Goal: Task Accomplishment & Management: Use online tool/utility

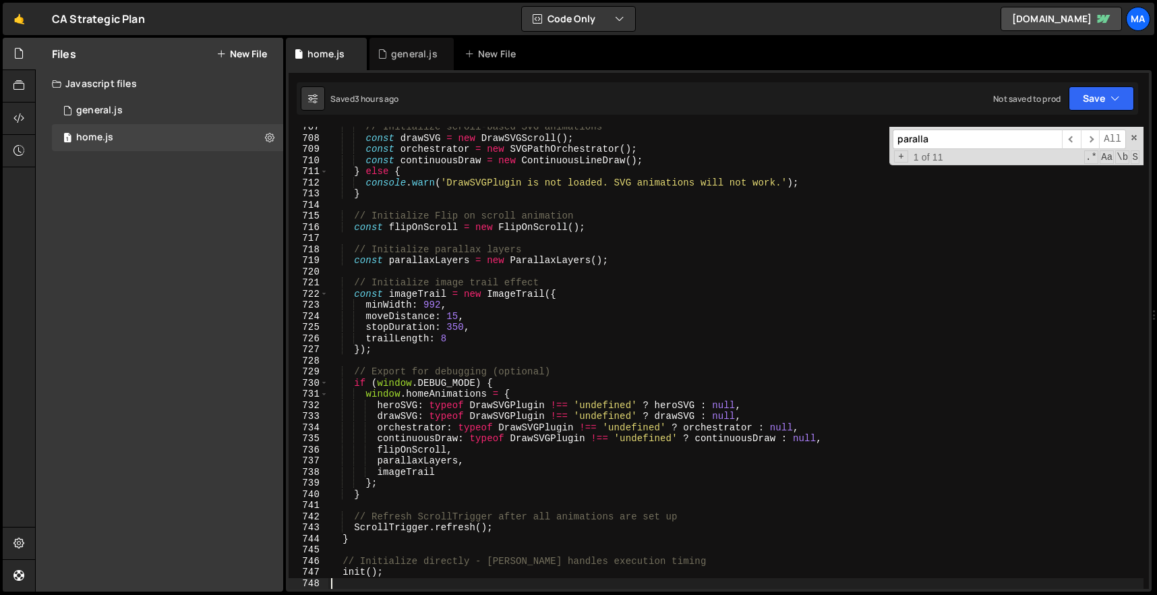
scroll to position [7862, 0]
click at [1134, 144] on div "paralla ​ ​ All Replace All + 1 of 11 .* Aa \b S" at bounding box center [1017, 146] width 254 height 38
click at [1134, 137] on span at bounding box center [1134, 137] width 9 height 9
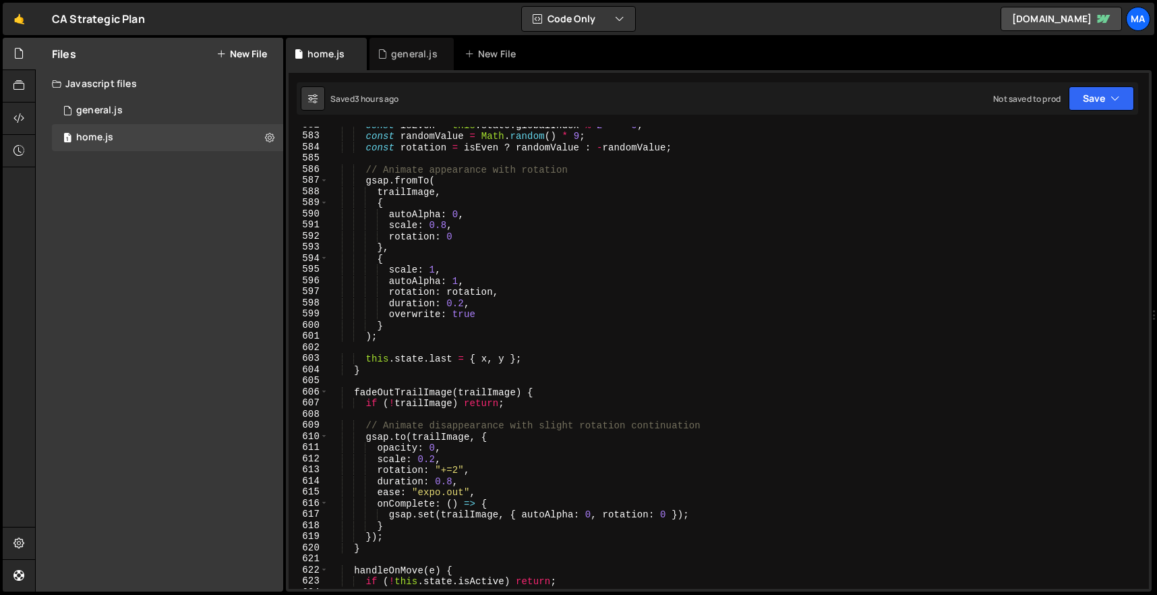
scroll to position [6215, 0]
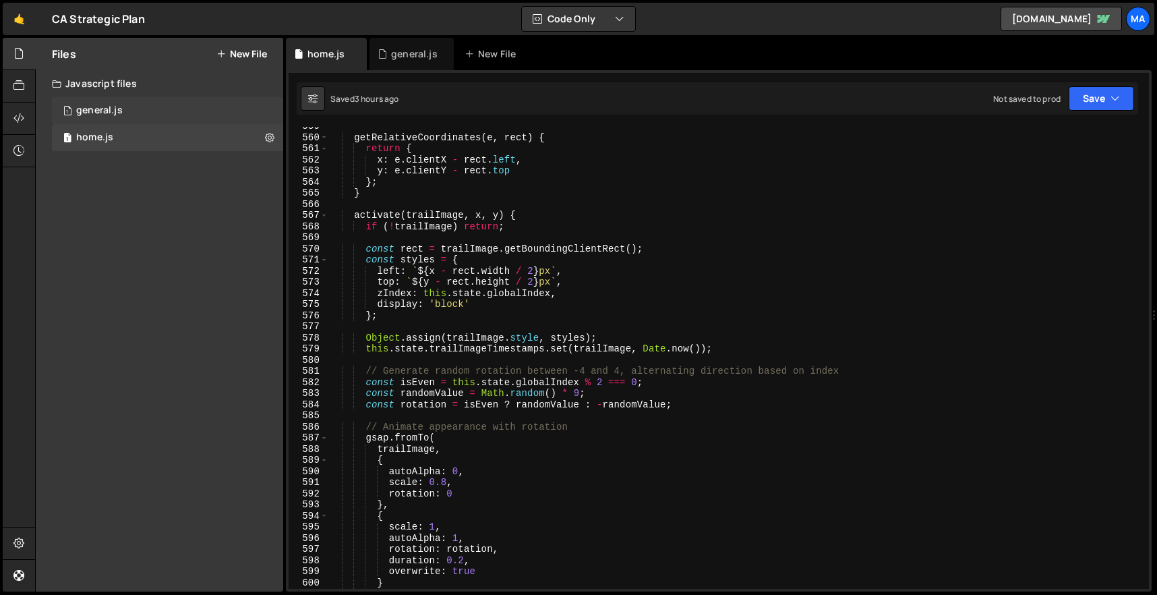
click at [123, 103] on div "1 general.js 0" at bounding box center [167, 110] width 231 height 27
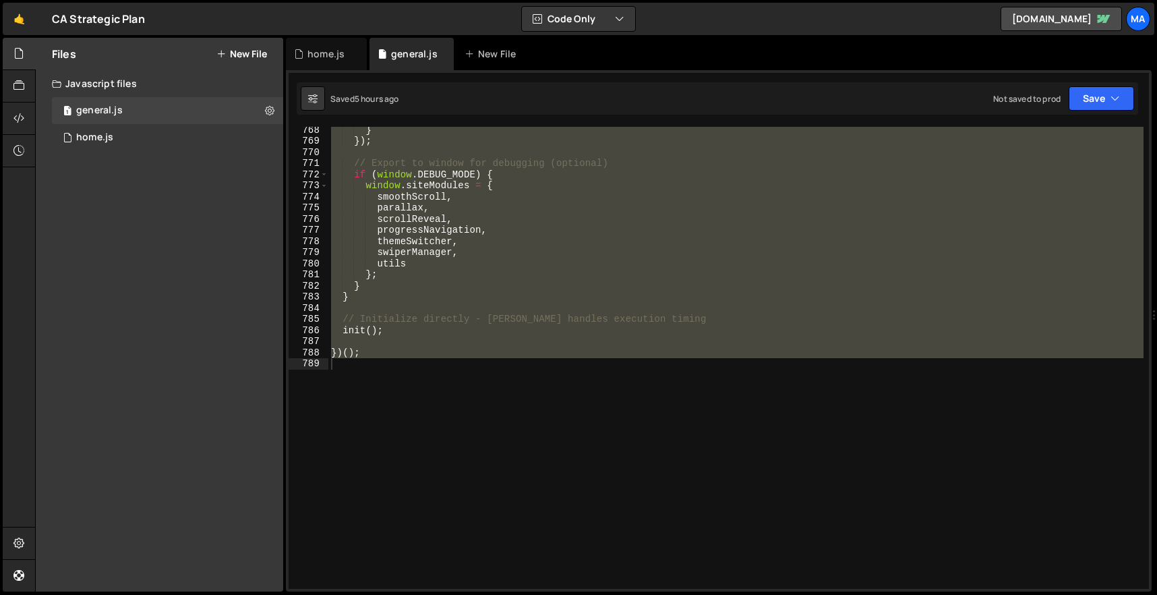
click at [515, 214] on div "} }) ; // Export to window for debugging (optional) if ( window . DEBUG_MODE ) …" at bounding box center [735, 358] width 815 height 462
click at [559, 248] on div "} }) ; // Export to window for debugging (optional) if ( window . DEBUG_MODE ) …" at bounding box center [735, 358] width 815 height 462
type textarea "swiperManager,"
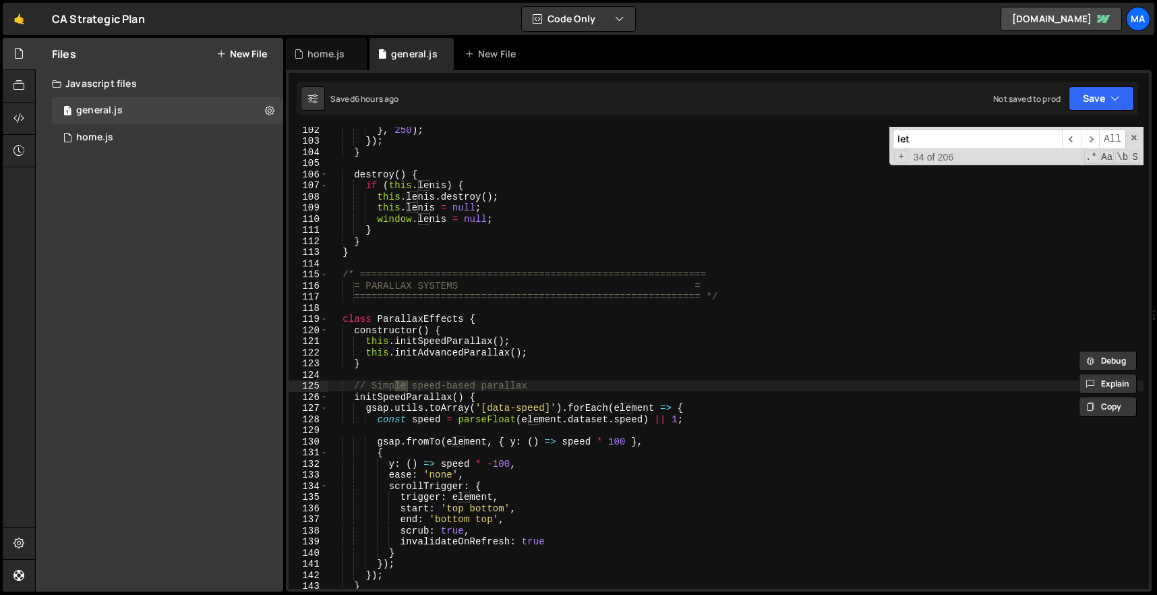
scroll to position [1460, 0]
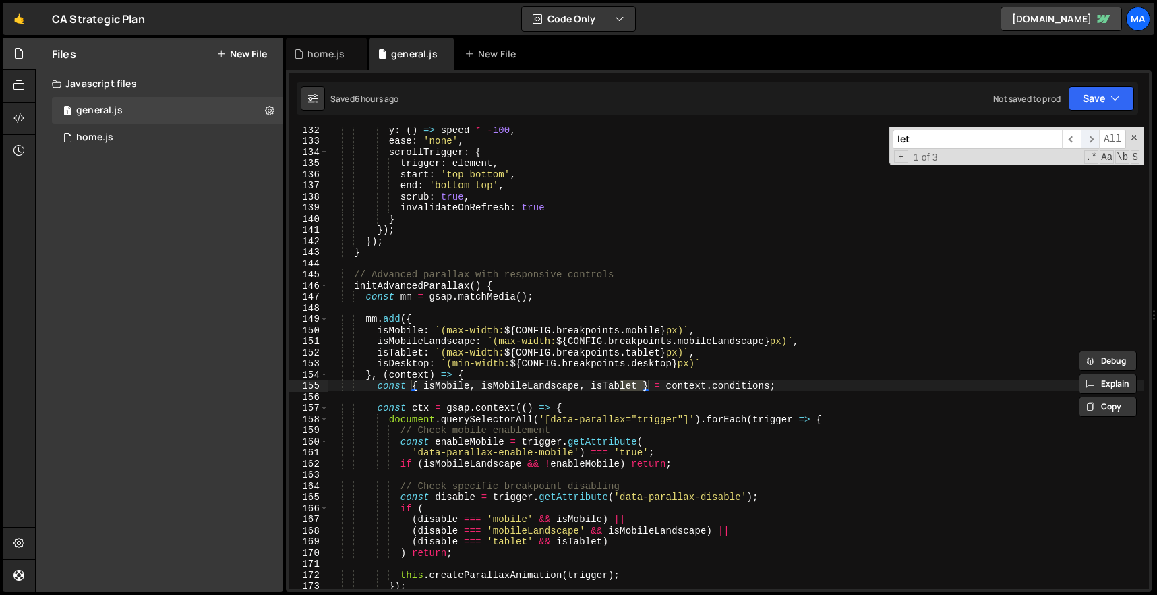
type input "let"
click at [1093, 137] on span "​" at bounding box center [1090, 139] width 19 height 20
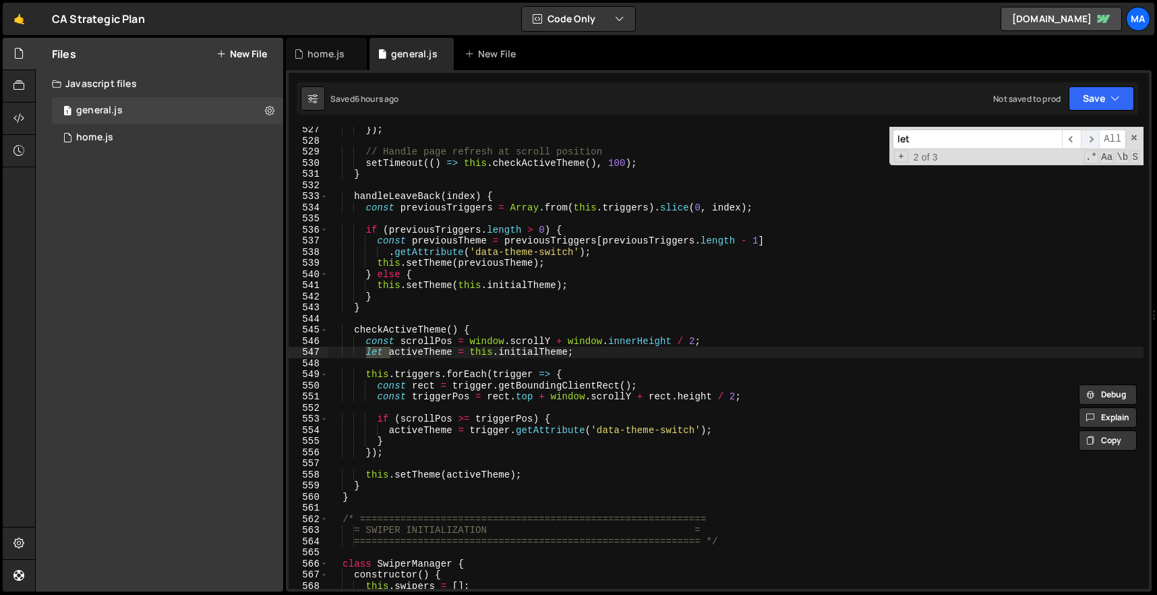
click at [1093, 137] on span "​" at bounding box center [1090, 139] width 19 height 20
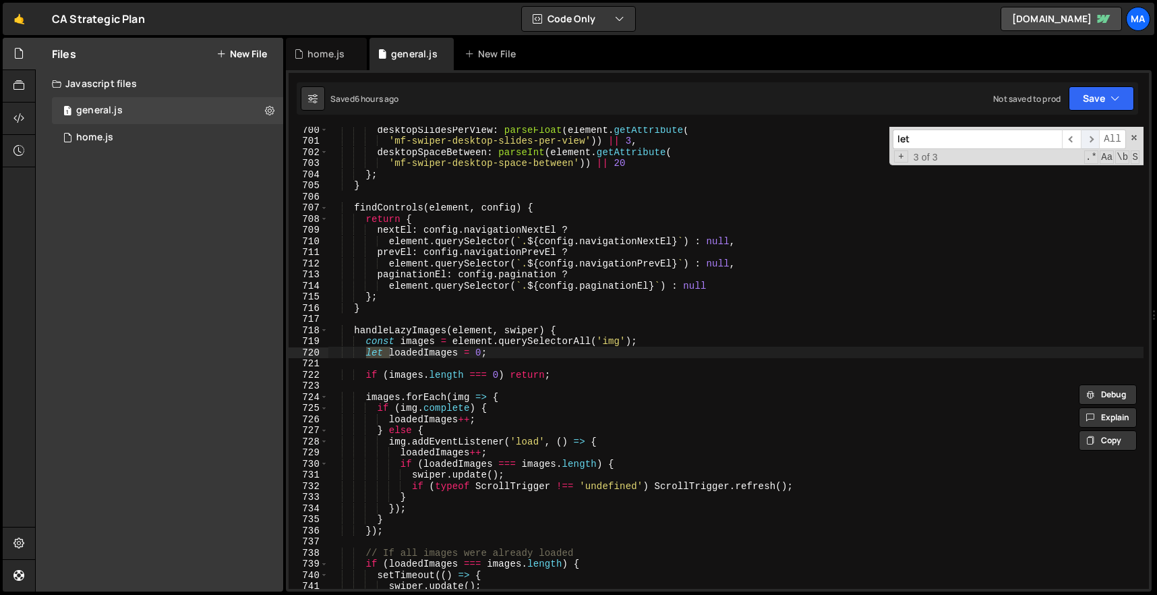
scroll to position [7781, 0]
click at [1076, 139] on span "​" at bounding box center [1071, 139] width 19 height 20
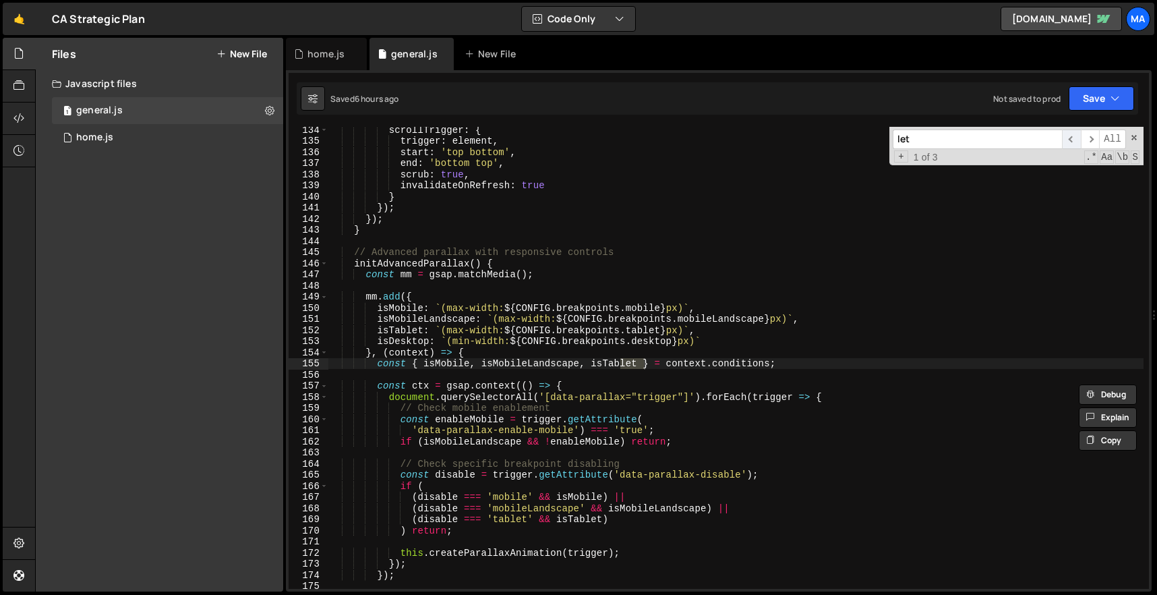
scroll to position [1482, 0]
click at [1134, 140] on span at bounding box center [1134, 137] width 9 height 9
type textarea "const { isMobile, isMobileLandscape, isTablet } = context.conditions;"
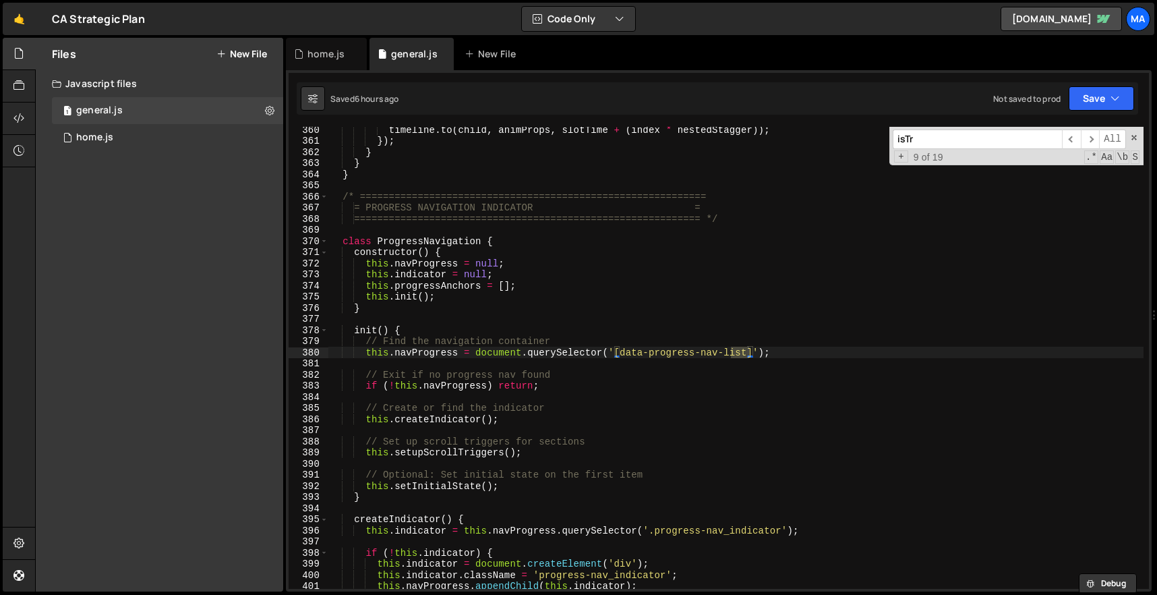
scroll to position [303, 0]
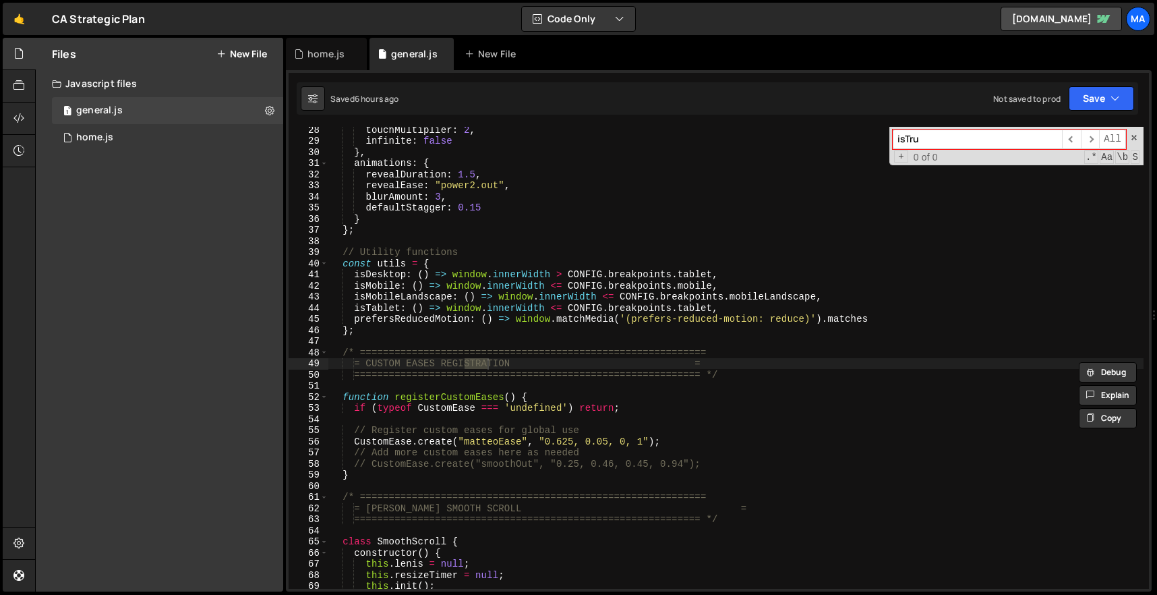
type input "isTrue"
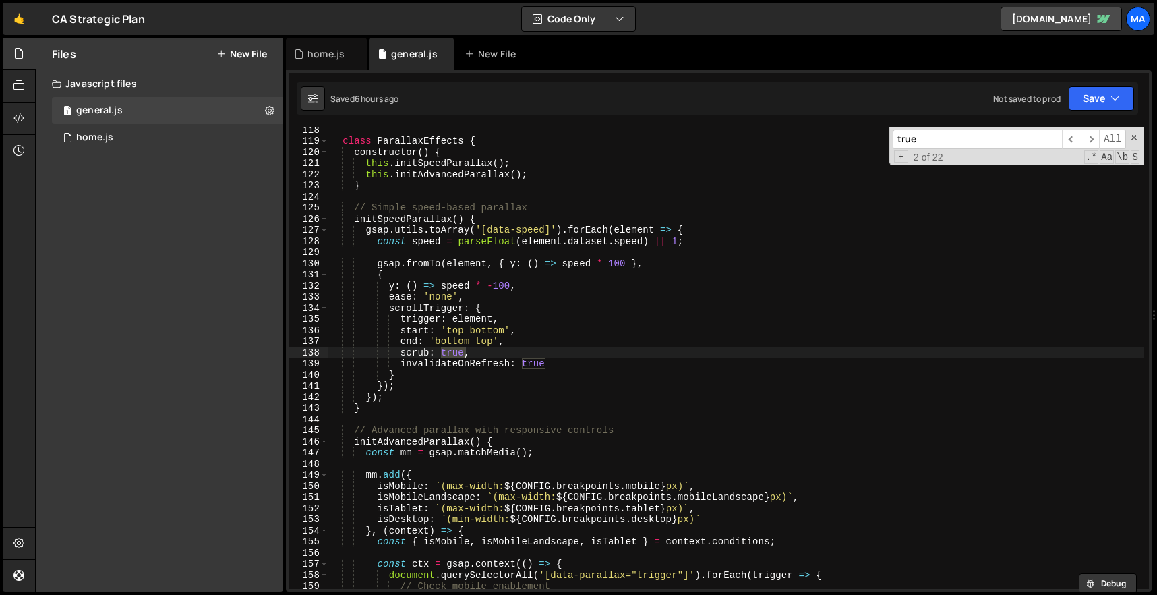
scroll to position [1304, 0]
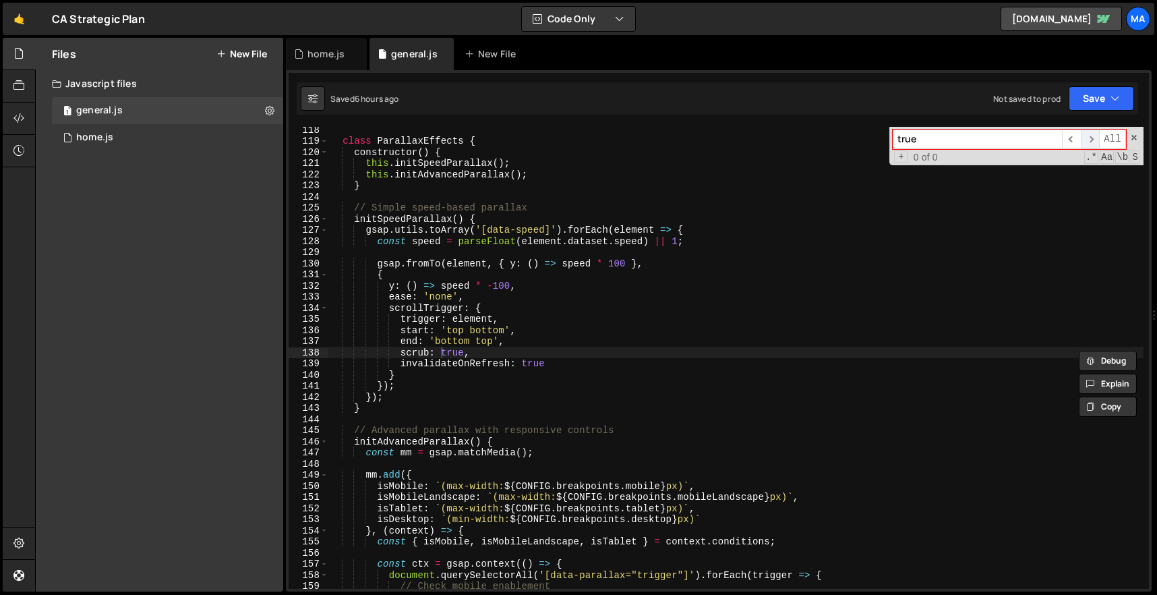
click at [1092, 136] on span "​" at bounding box center [1090, 139] width 19 height 20
click at [1088, 138] on span "​" at bounding box center [1090, 139] width 19 height 20
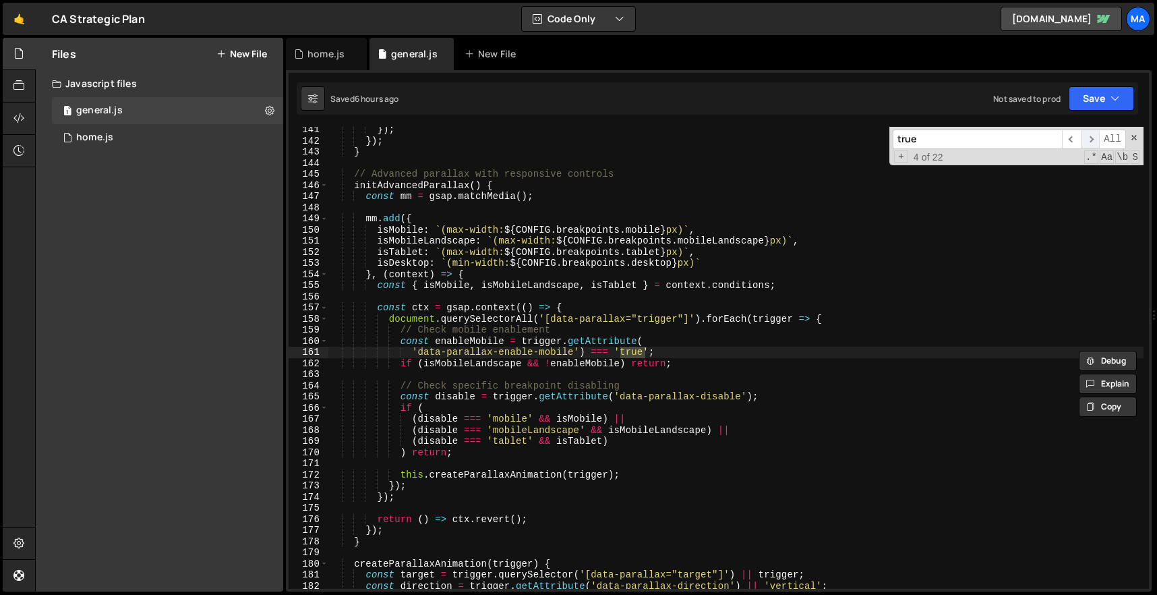
click at [1088, 138] on span "​" at bounding box center [1090, 139] width 19 height 20
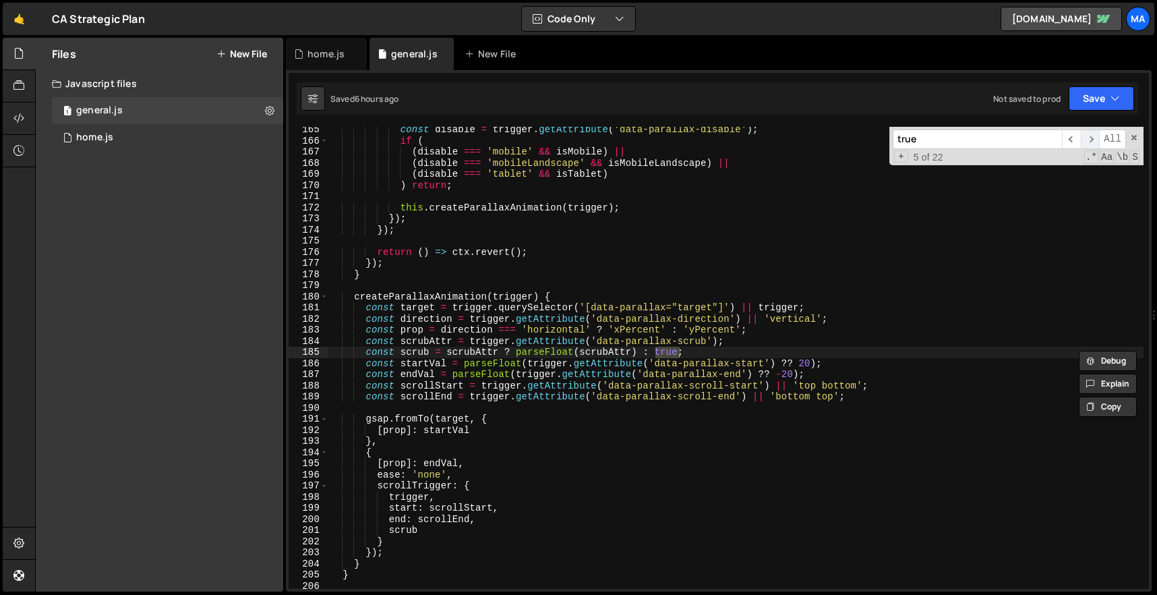
click at [1088, 138] on span "​" at bounding box center [1090, 139] width 19 height 20
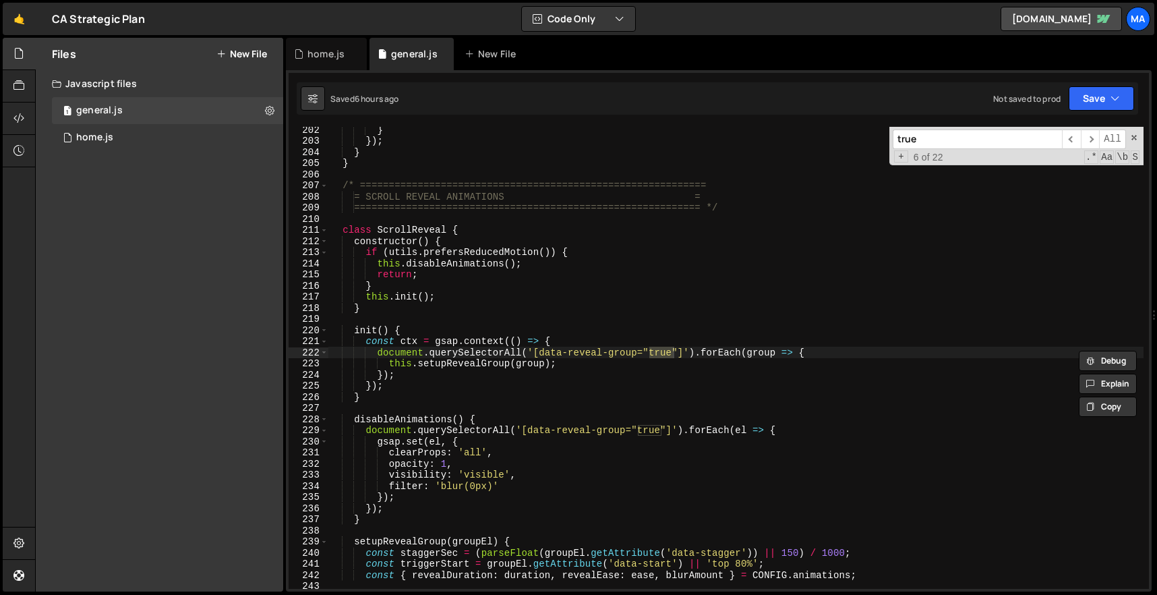
paste input "null"
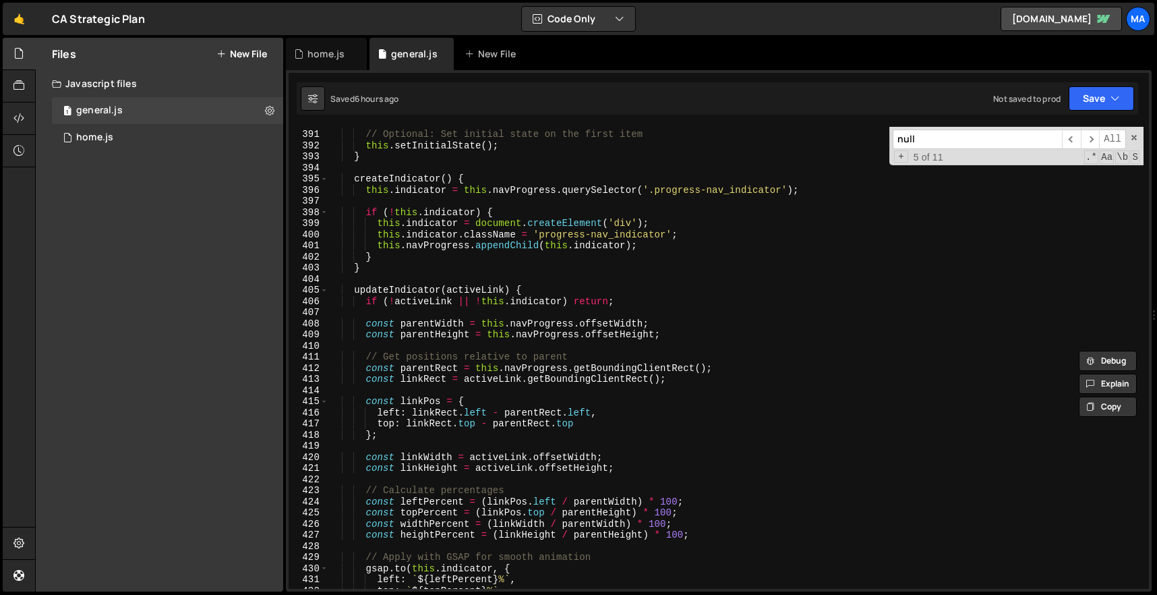
scroll to position [4338, 0]
type input "null"
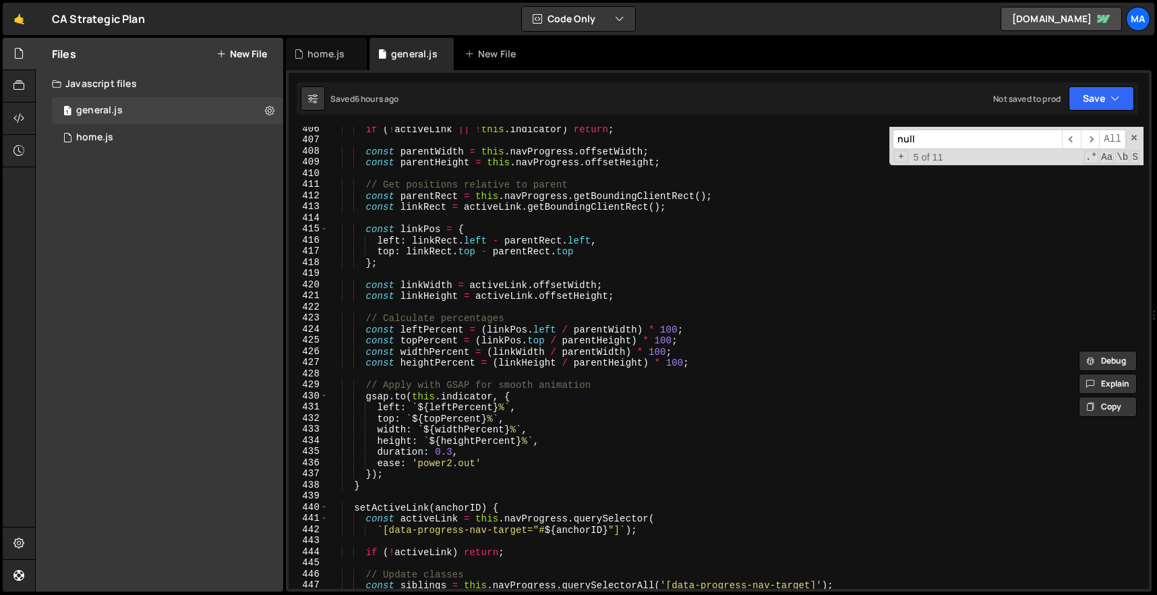
scroll to position [4604, 0]
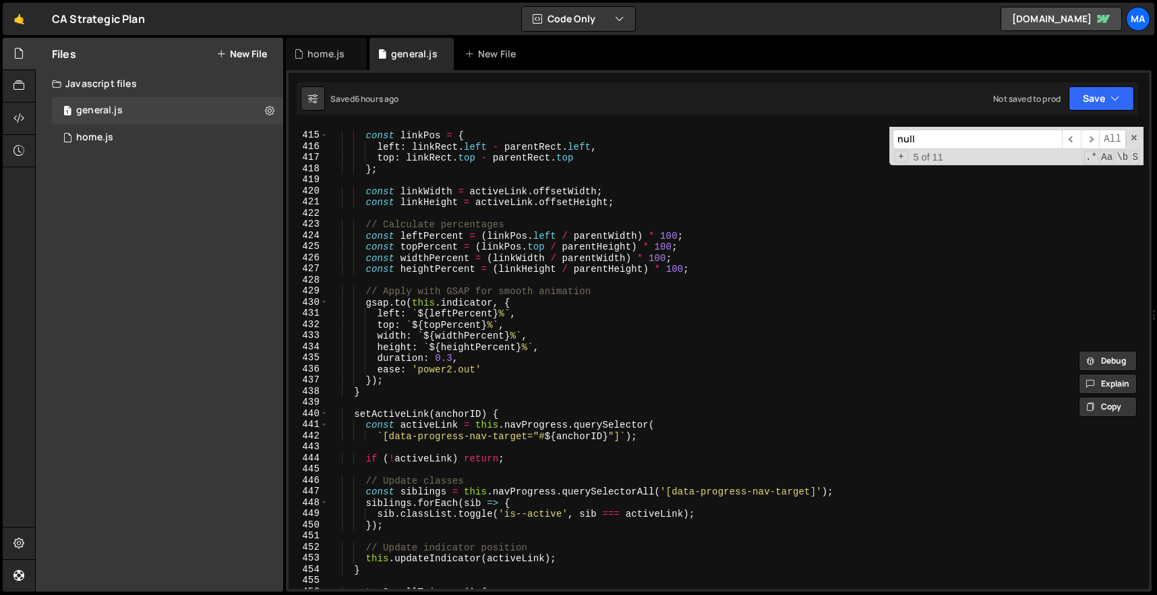
click at [600, 379] on div "const linkPos = { left : linkRect . left - parentRect . left , top : linkRect .…" at bounding box center [735, 361] width 815 height 484
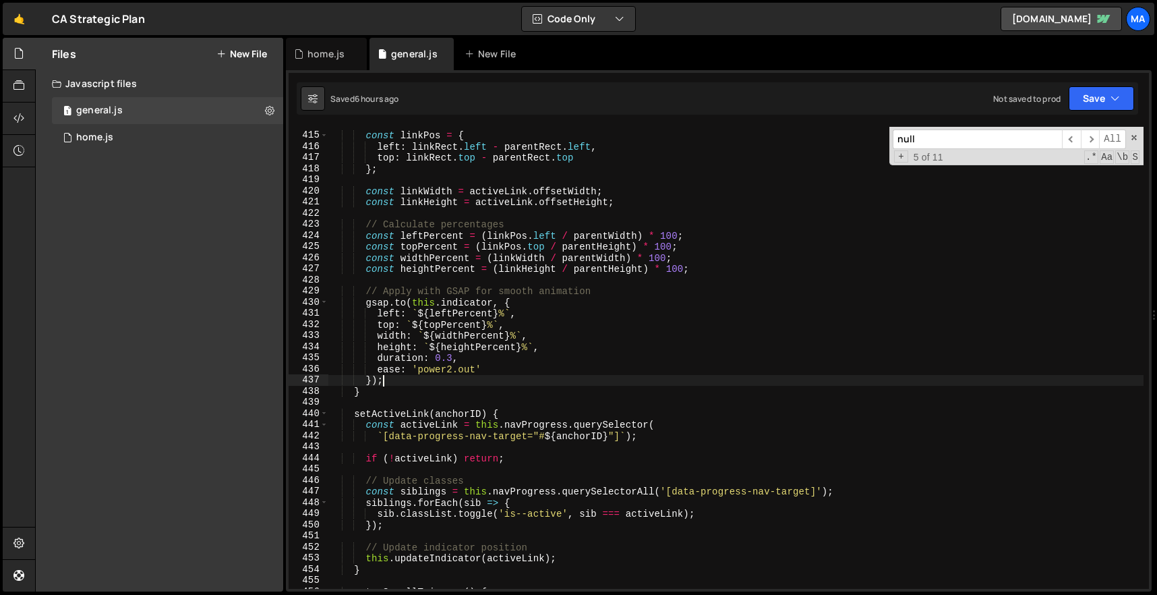
scroll to position [4650, 0]
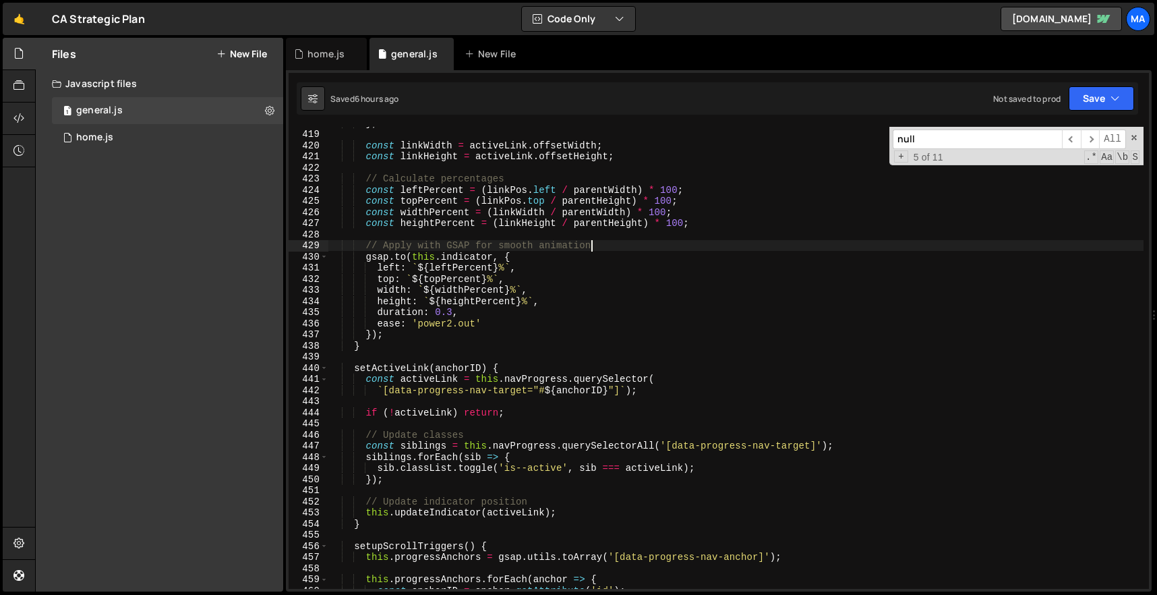
click at [802, 250] on div "} ; const linkWidth = activeLink . offsetWidth ; const linkHeight = activeLink …" at bounding box center [735, 359] width 815 height 484
click at [799, 206] on div "} ; const linkWidth = activeLink . offsetWidth ; const linkHeight = activeLink …" at bounding box center [735, 359] width 815 height 484
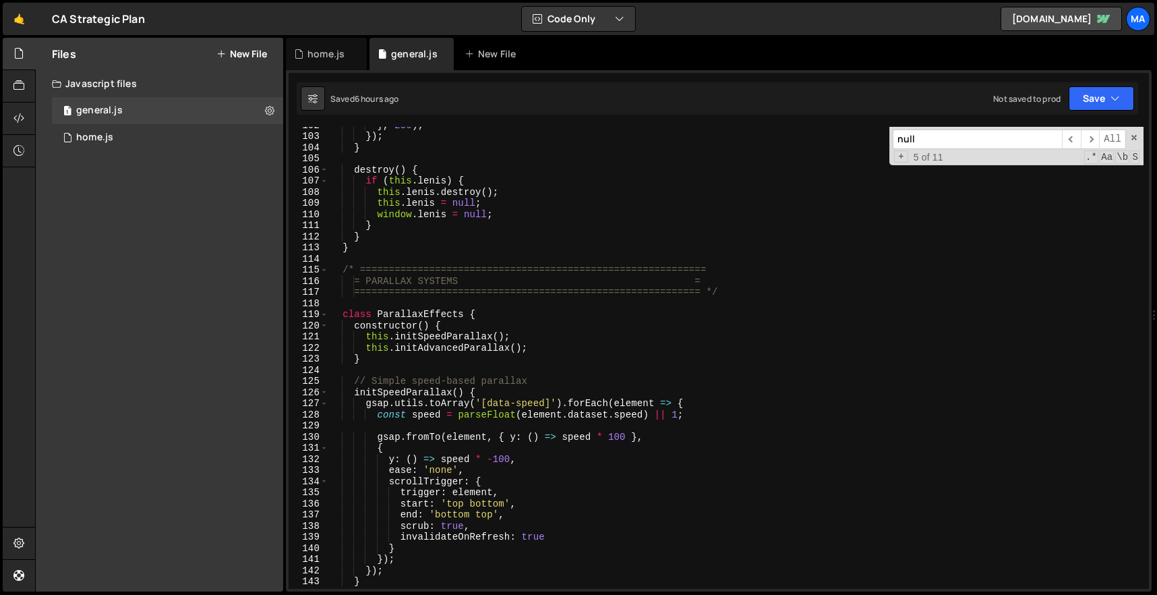
scroll to position [934, 0]
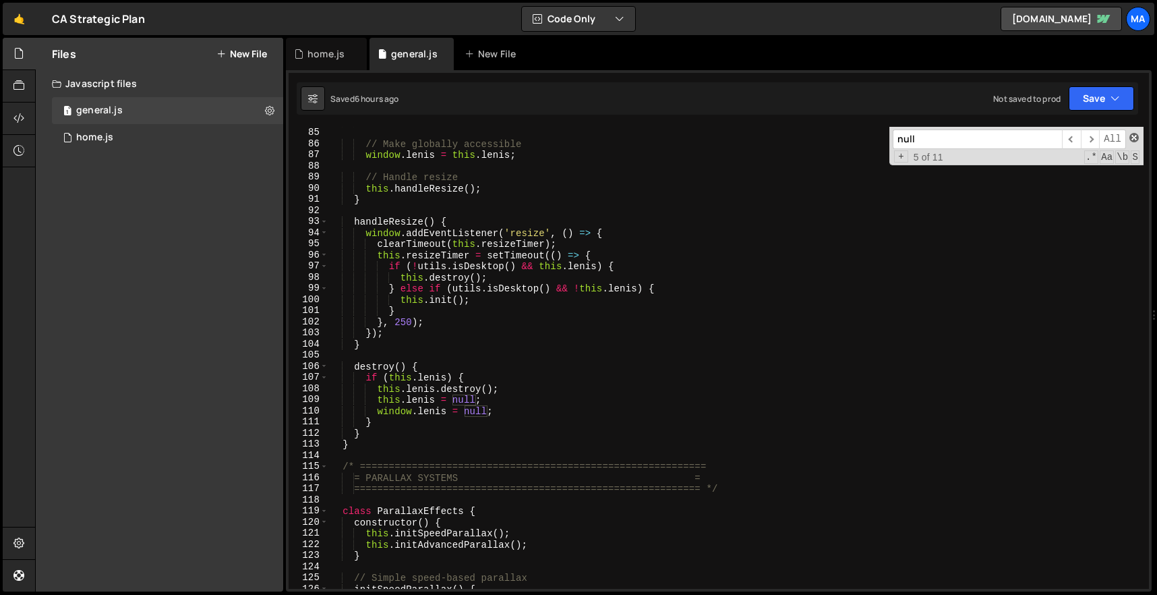
click at [1133, 139] on span at bounding box center [1134, 137] width 9 height 9
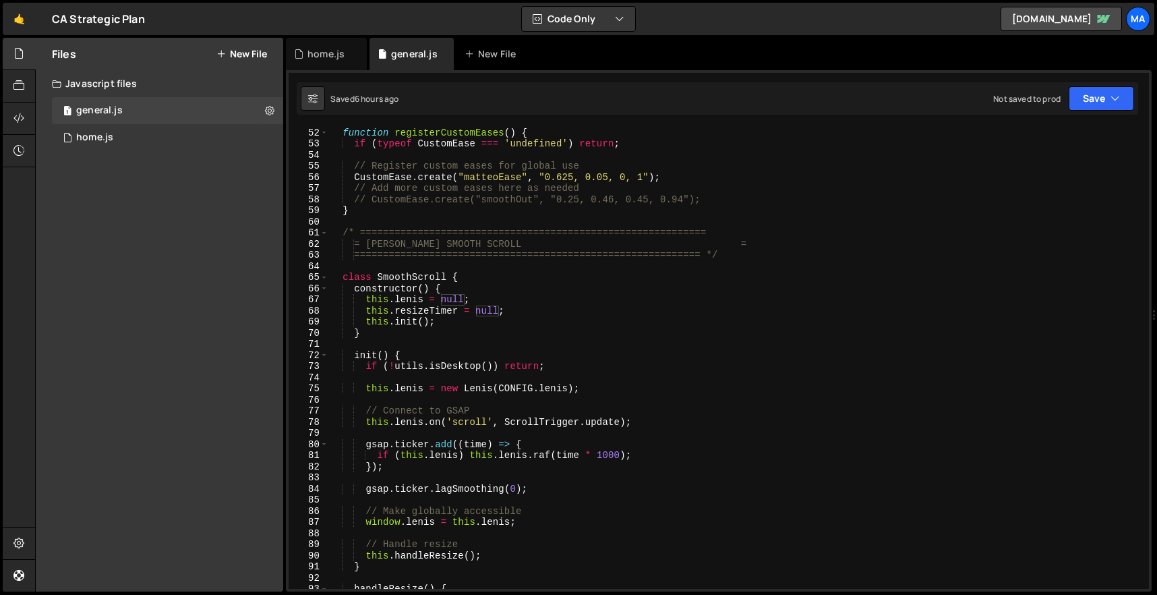
scroll to position [743, 0]
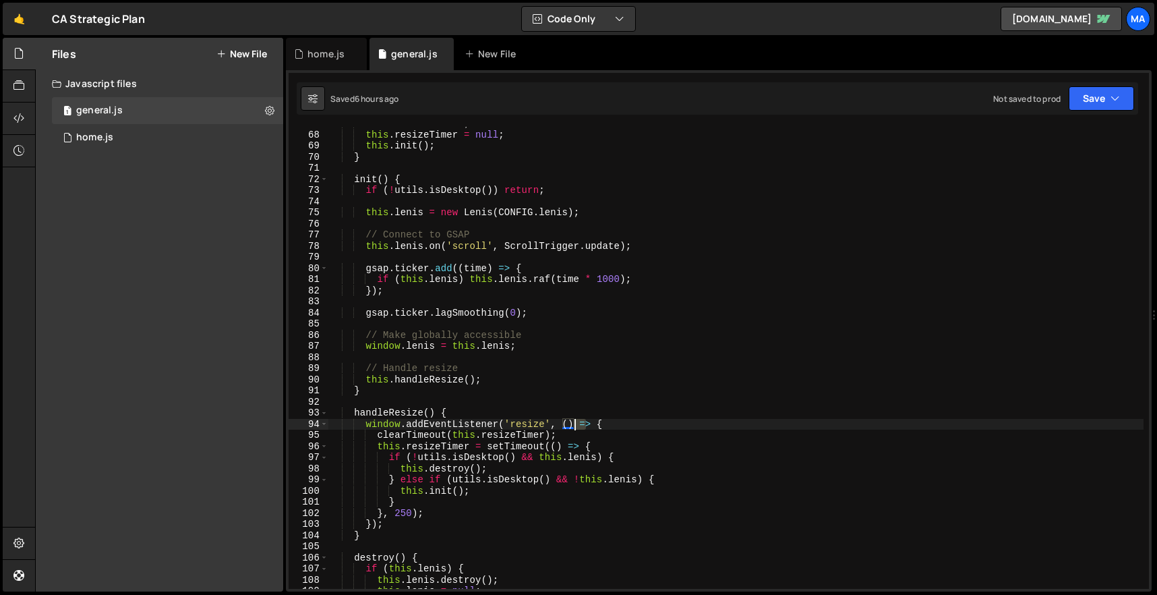
drag, startPoint x: 587, startPoint y: 422, endPoint x: 576, endPoint y: 426, distance: 12.0
click at [576, 426] on div "this . [PERSON_NAME] = null ; this . resizeTimer = null ; this . init ( ) ; } i…" at bounding box center [735, 360] width 815 height 484
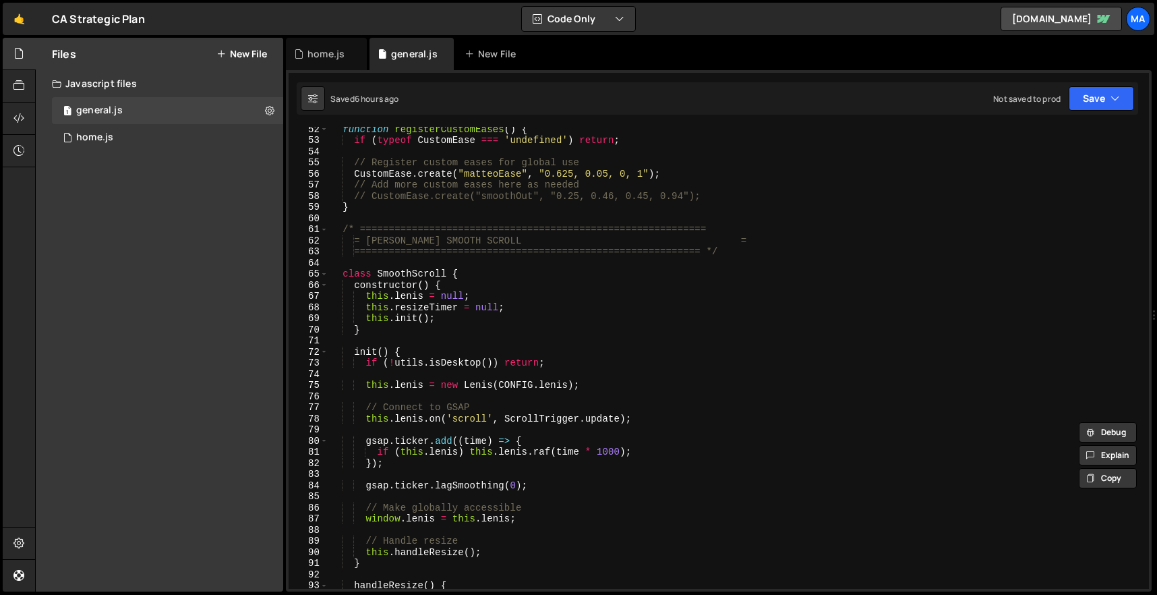
click at [540, 304] on div "function registerCustomEases ( ) { if ( typeof CustomEase === 'undefined' ) ret…" at bounding box center [735, 365] width 815 height 484
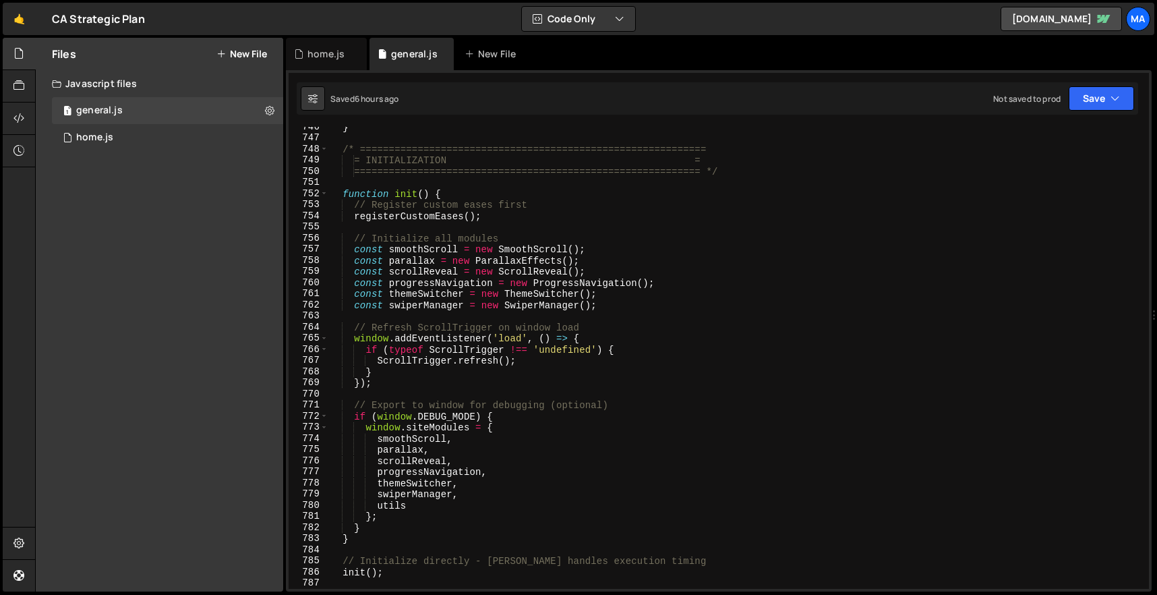
scroll to position [8292, 0]
click at [446, 223] on div "} /* ============================================================ = INITIALIZAT…" at bounding box center [735, 367] width 815 height 484
type textarea "registerCustomEases();"
click at [118, 126] on div "1 home.js 0" at bounding box center [167, 137] width 231 height 27
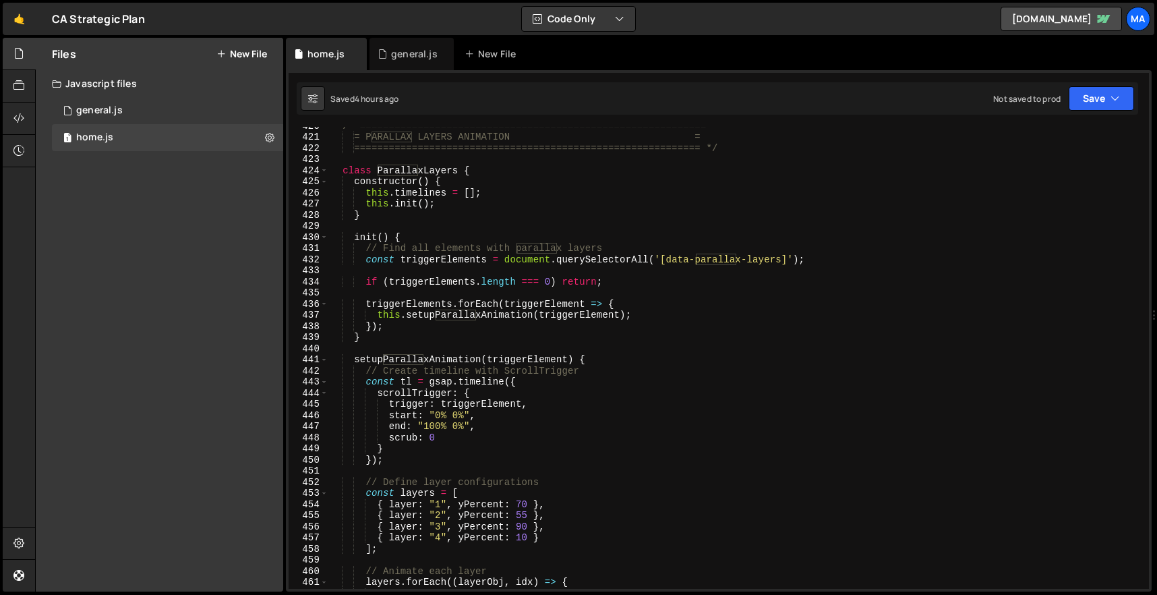
scroll to position [4743, 0]
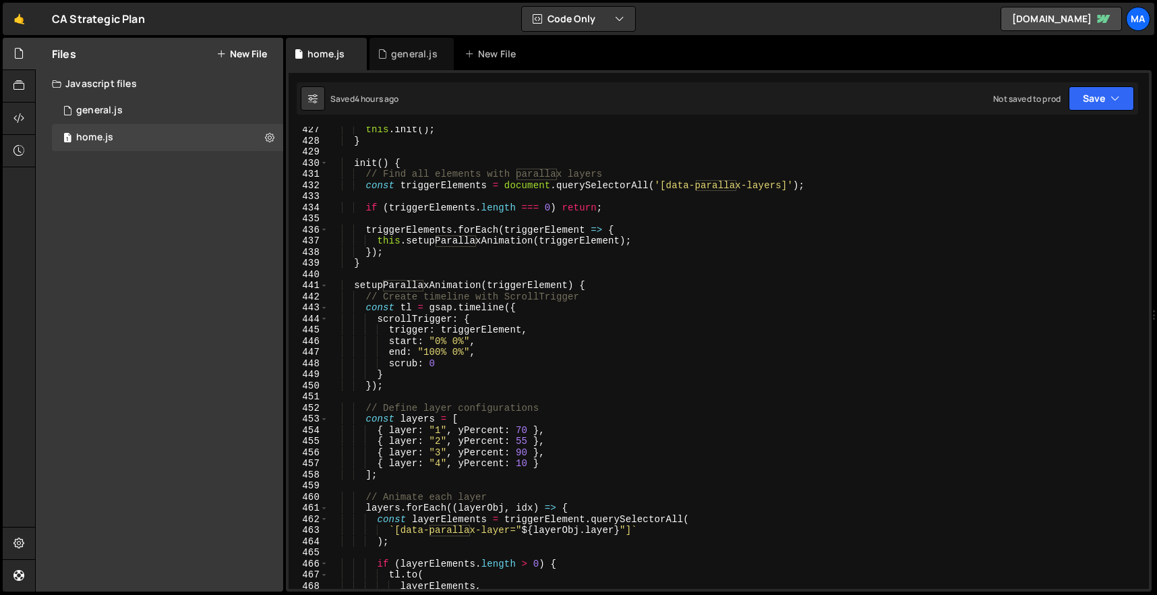
type textarea "triggerElements.forEach(triggerElement => {"
click at [563, 233] on div "this . init ( ) ; } init ( ) { // Find all elements with parallax layers const …" at bounding box center [735, 366] width 815 height 484
click at [587, 223] on div "this . init ( ) ; } init ( ) { // Find all elements with parallax layers const …" at bounding box center [735, 366] width 815 height 484
click at [621, 202] on div "this . init ( ) ; } init ( ) { // Find all elements with parallax layers const …" at bounding box center [735, 366] width 815 height 484
click at [613, 221] on div "this . init ( ) ; } init ( ) { // Find all elements with parallax layers const …" at bounding box center [735, 366] width 815 height 484
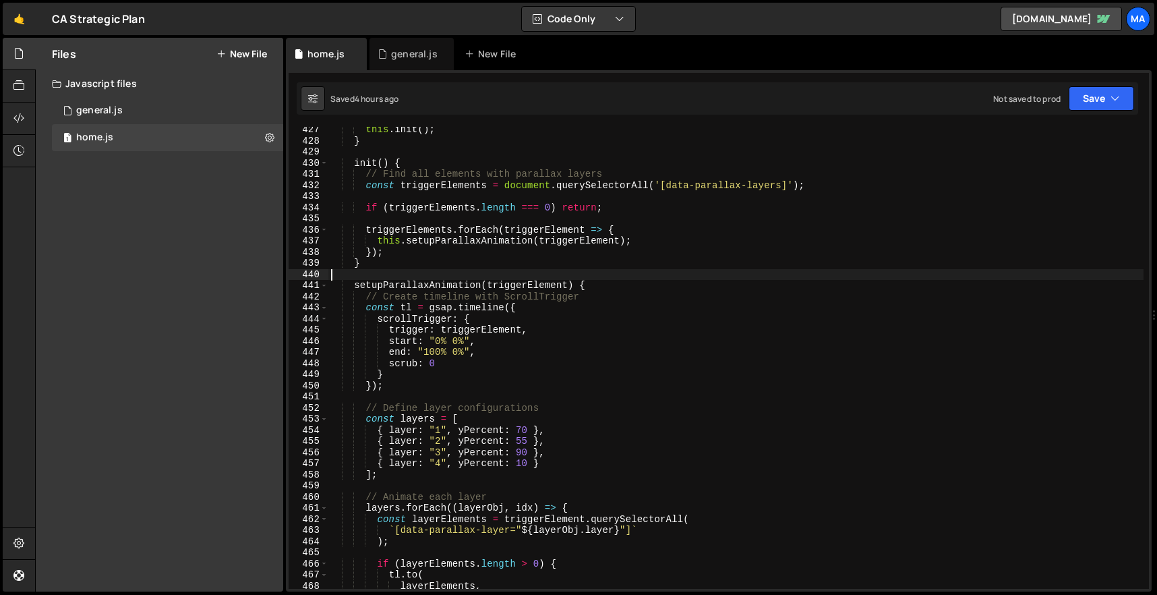
click at [633, 275] on div "this . init ( ) ; } init ( ) { // Find all elements with parallax layers const …" at bounding box center [735, 366] width 815 height 484
click at [633, 225] on div "this . init ( ) ; } init ( ) { // Find all elements with parallax layers const …" at bounding box center [735, 366] width 815 height 484
type textarea "triggerElements.forEach(triggerElement => {"
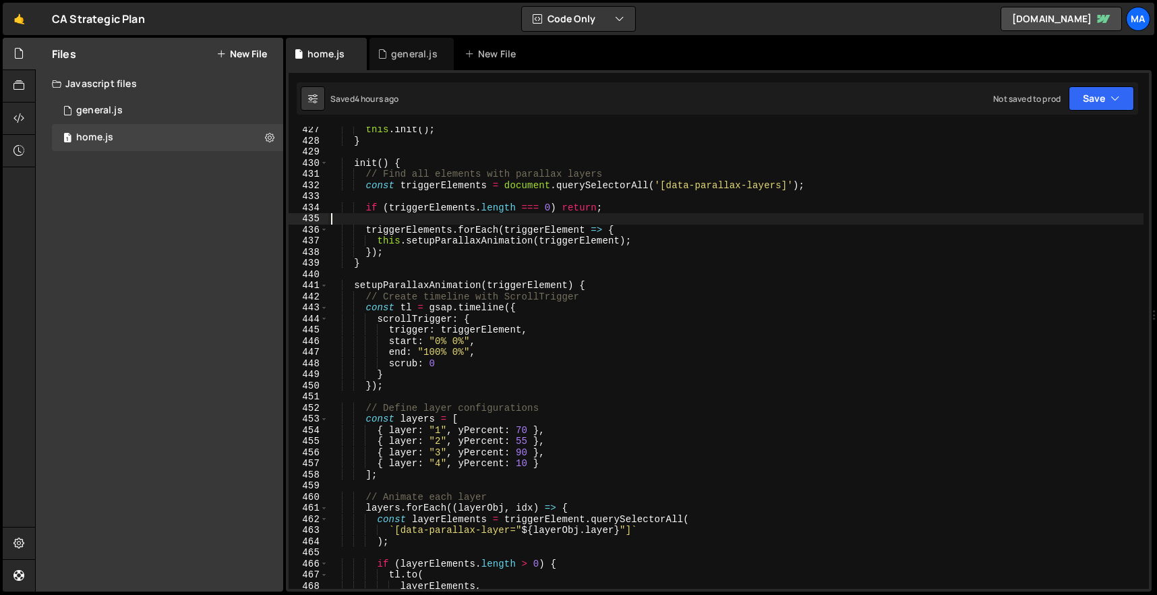
click at [632, 219] on div "this . init ( ) ; } init ( ) { // Find all elements with parallax layers const …" at bounding box center [735, 366] width 815 height 484
click at [625, 194] on div "this . init ( ) ; } init ( ) { // Find all elements with parallax layers const …" at bounding box center [735, 366] width 815 height 484
click at [625, 221] on div "this . init ( ) ; } init ( ) { // Find all elements with parallax layers const …" at bounding box center [735, 366] width 815 height 484
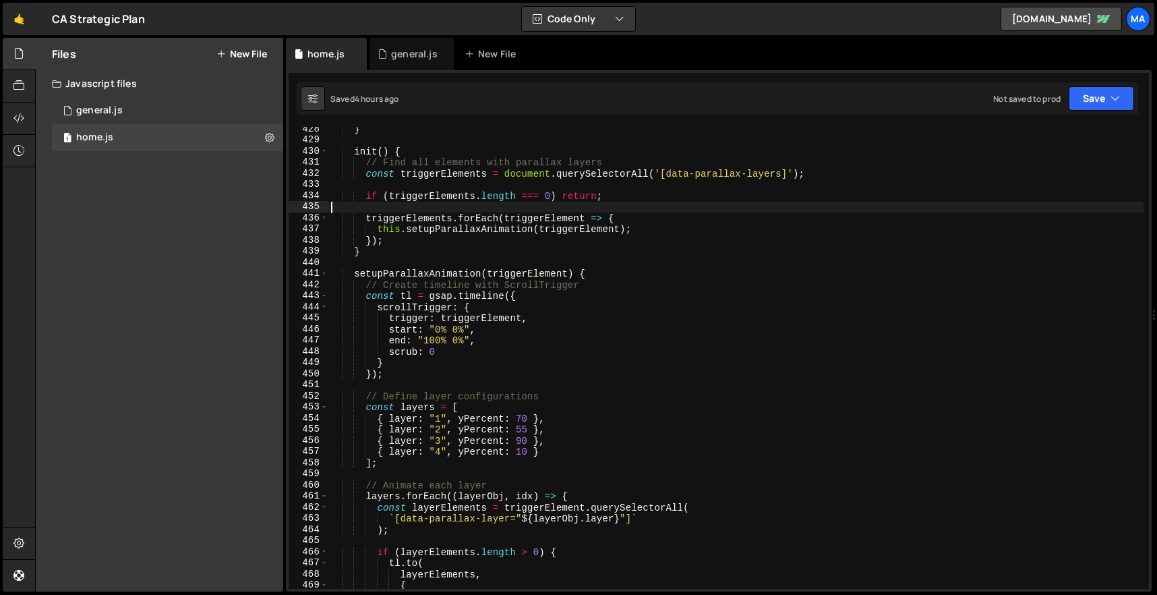
click at [598, 258] on div "} init ( ) { // Find all elements with parallax layers const triggerElements = …" at bounding box center [735, 365] width 815 height 484
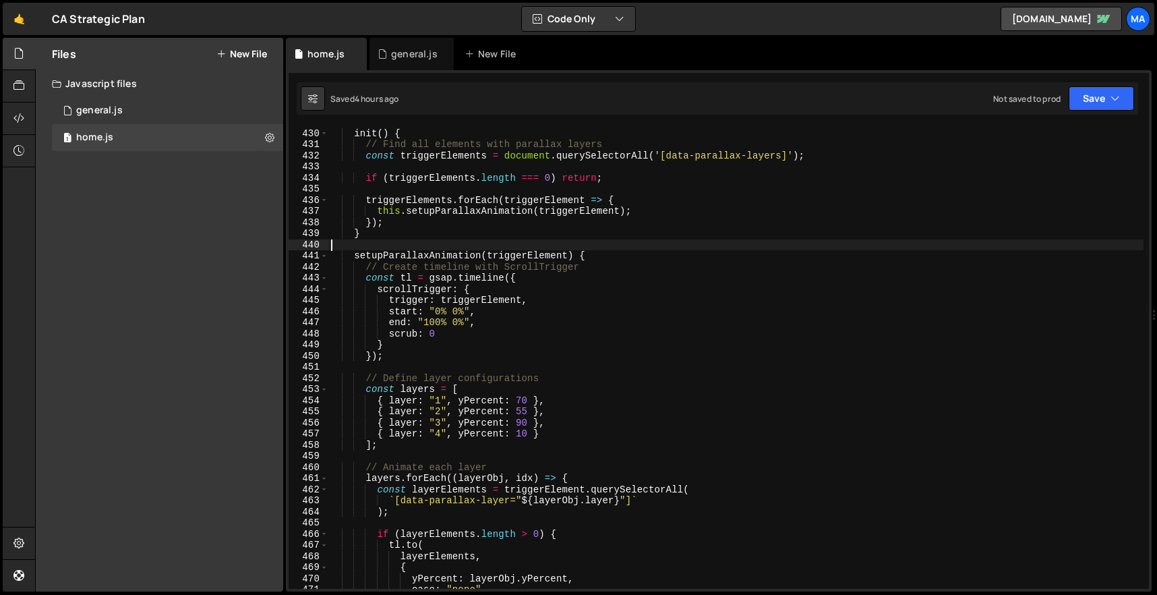
scroll to position [4796, 0]
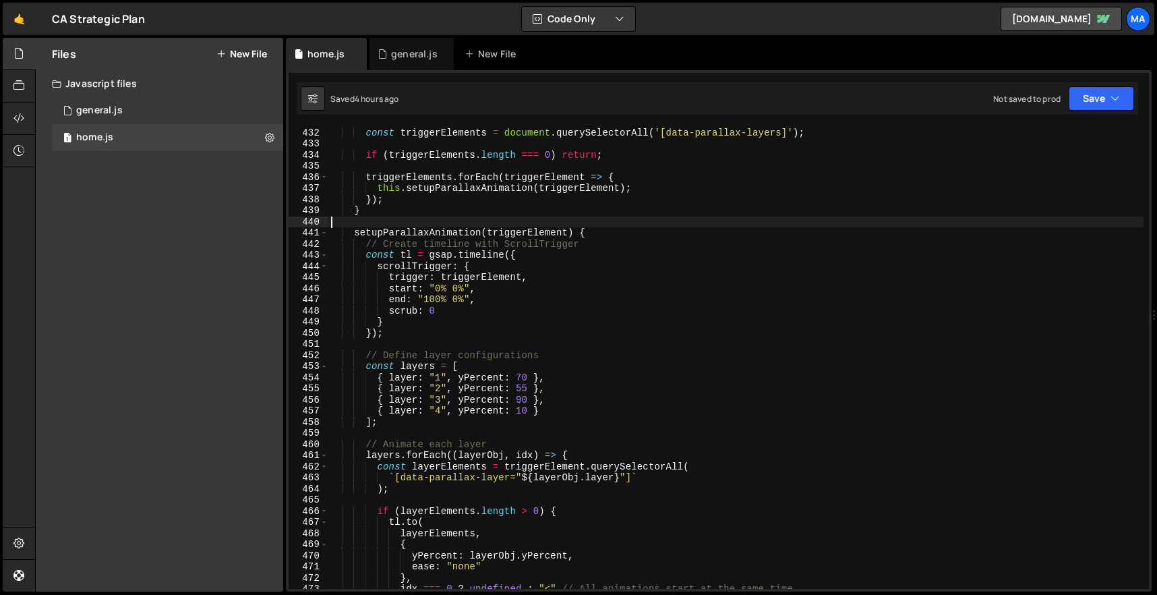
click at [623, 167] on div "// Find all elements with parallax layers const triggerElements = document . qu…" at bounding box center [735, 358] width 815 height 484
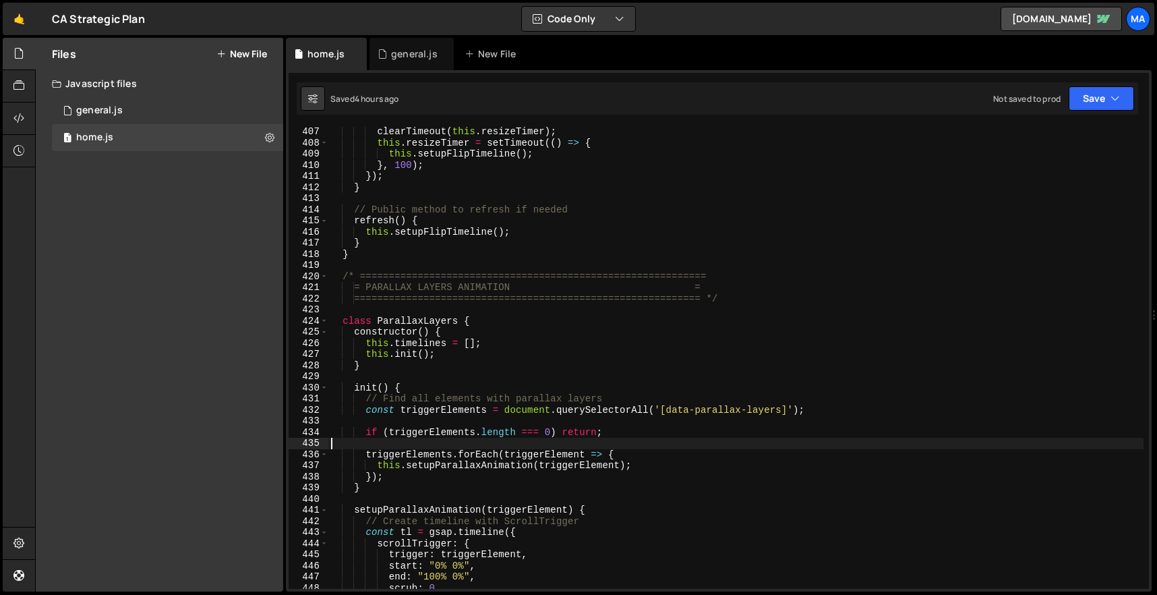
scroll to position [4606, 0]
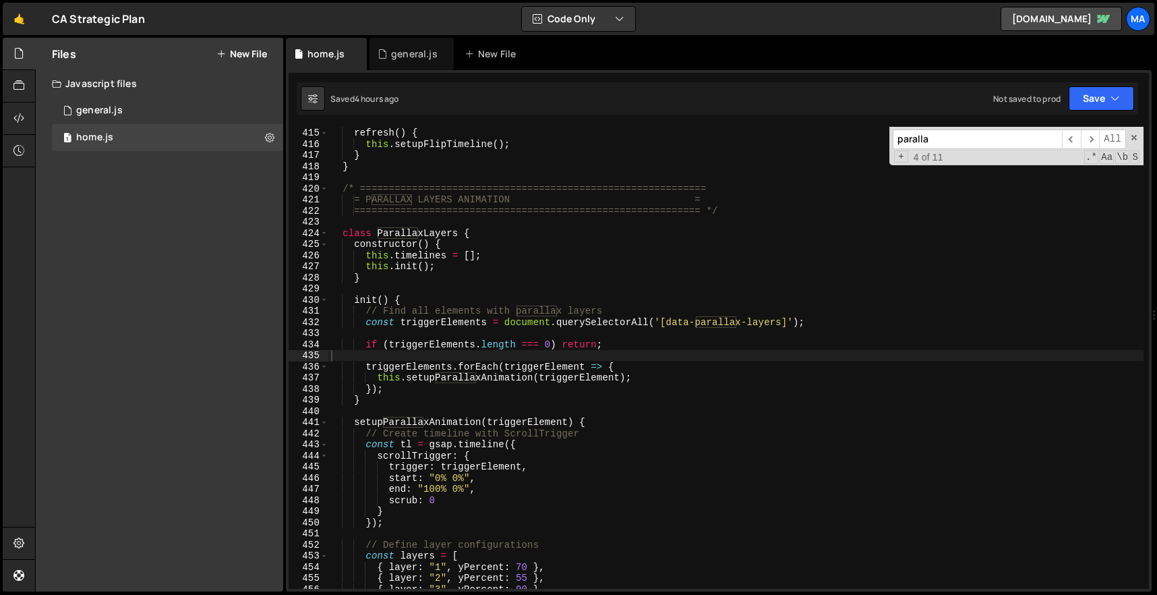
paste input "==="
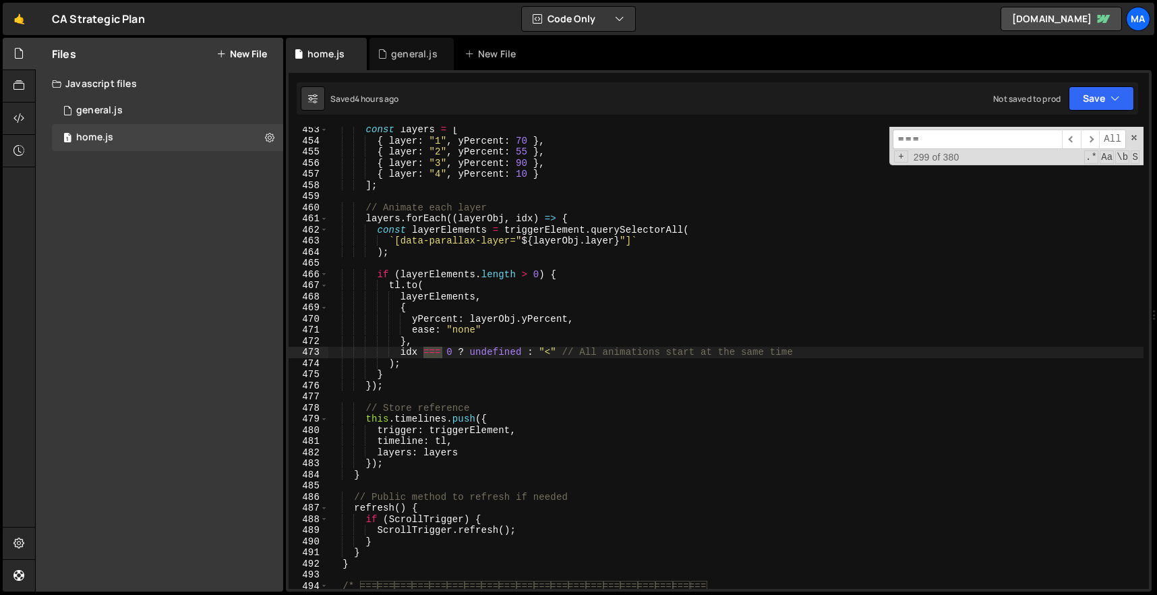
type input "==="
click at [497, 356] on div "const layers = [ { layer : "1" , yPercent : 70 } , { layer : "2" , yPercent : 5…" at bounding box center [735, 366] width 815 height 484
click at [444, 353] on div "const layers = [ { layer : "1" , yPercent : 70 } , { layer : "2" , yPercent : 5…" at bounding box center [735, 366] width 815 height 484
click at [451, 355] on div "const layers = [ { layer : "1" , yPercent : 70 } , { layer : "2" , yPercent : 5…" at bounding box center [735, 366] width 815 height 484
click at [469, 356] on div "const layers = [ { layer : "1" , yPercent : 70 } , { layer : "2" , yPercent : 5…" at bounding box center [735, 366] width 815 height 484
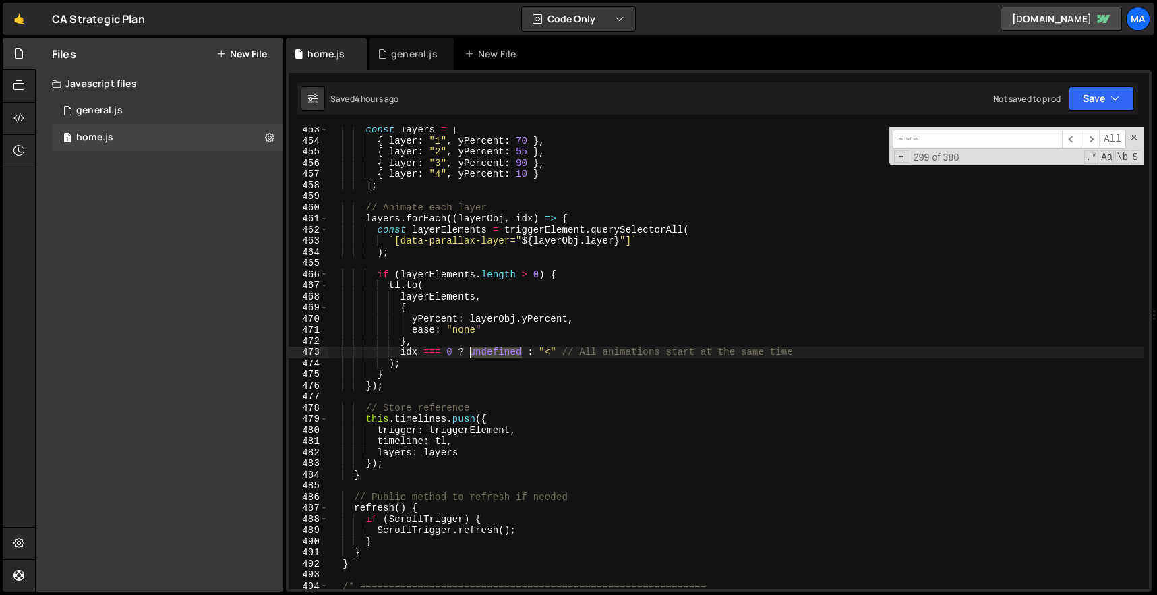
click at [469, 356] on div "const layers = [ { layer : "1" , yPercent : 70 } , { layer : "2" , yPercent : 5…" at bounding box center [735, 366] width 815 height 484
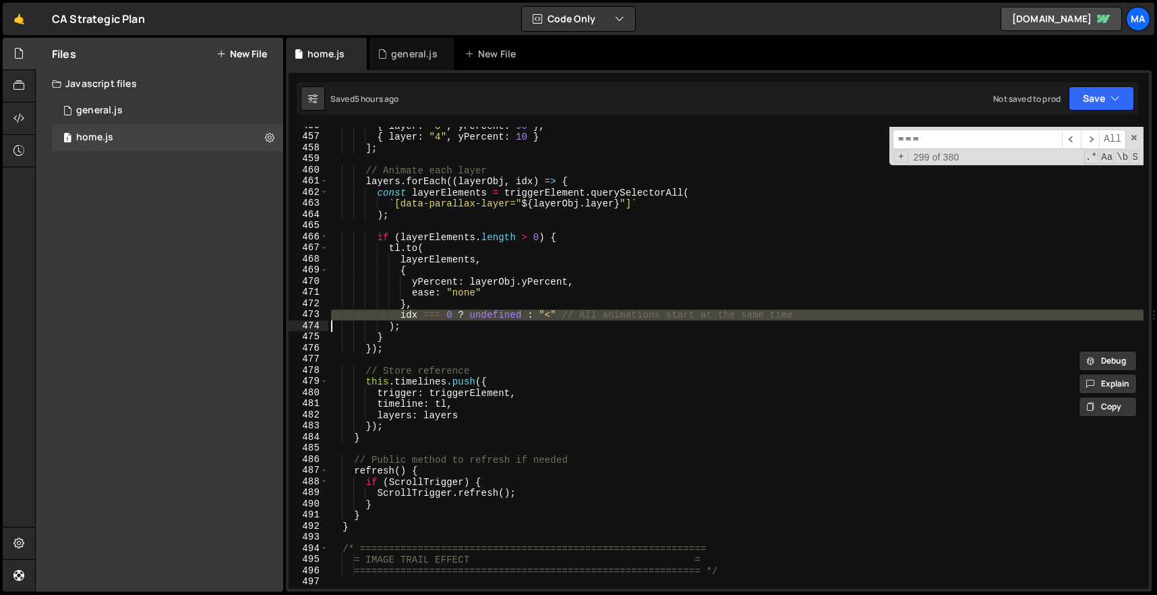
scroll to position [5074, 0]
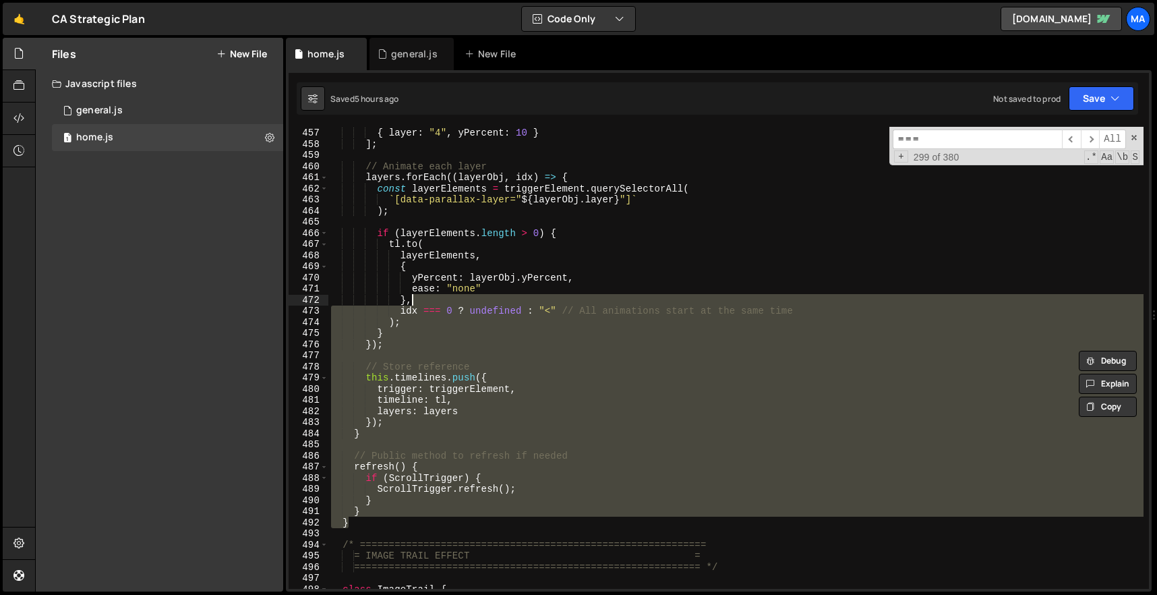
drag, startPoint x: 429, startPoint y: 518, endPoint x: 512, endPoint y: 295, distance: 238.2
click at [512, 295] on div "{ layer : "3" , yPercent : 90 } , { layer : "4" , yPercent : 10 } ] ; // Animat…" at bounding box center [735, 358] width 815 height 484
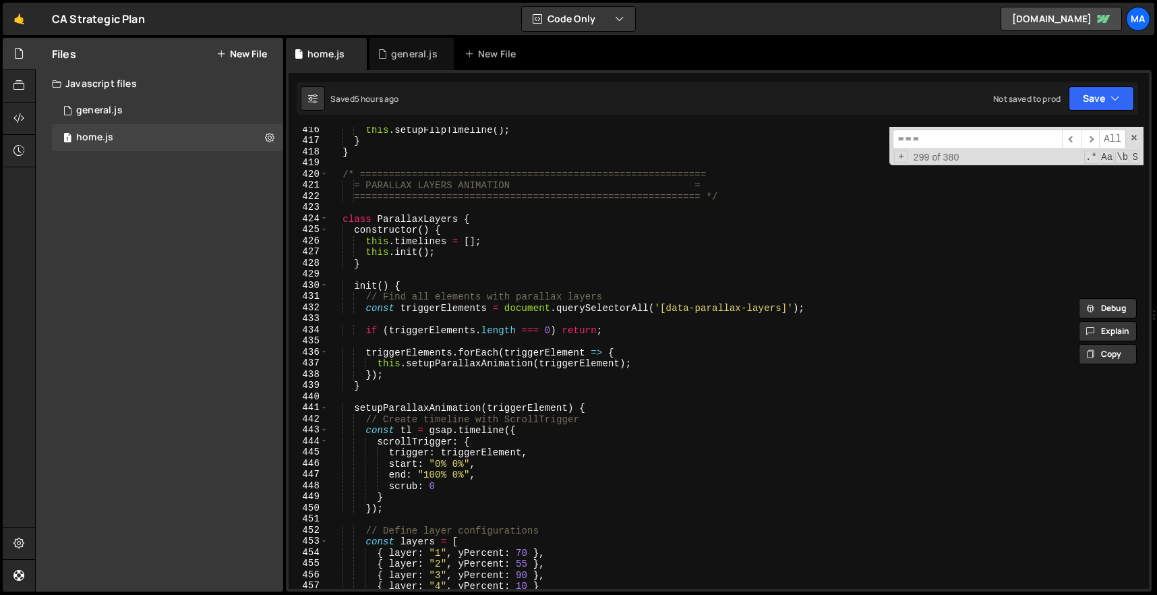
scroll to position [4623, 0]
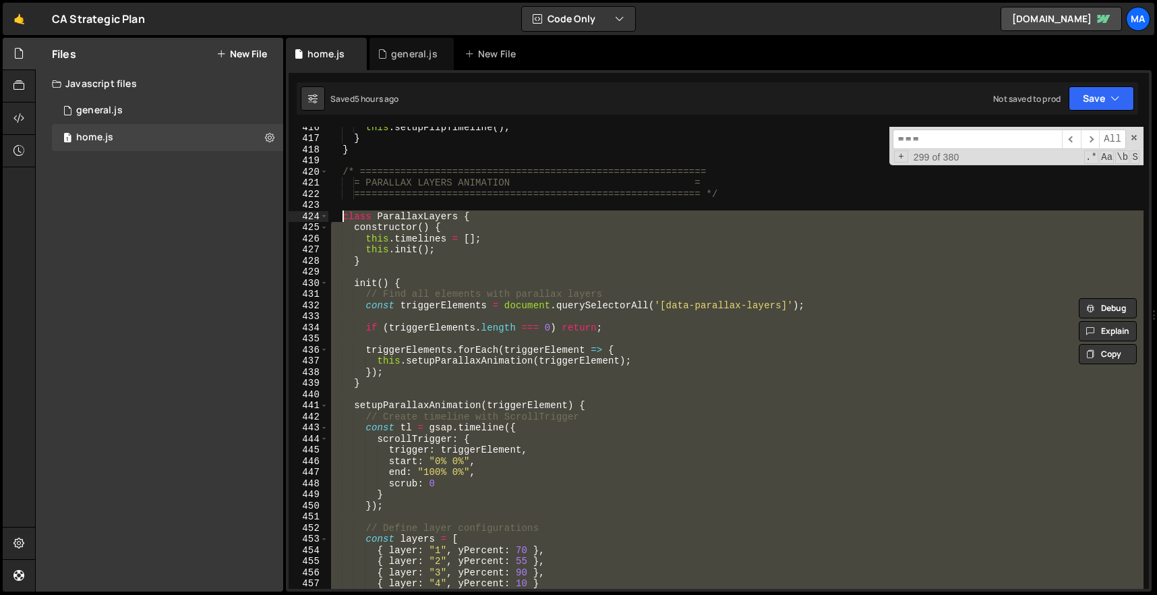
click at [343, 212] on div "this . setupFlipTimeline ( ) ; } } /* =========================================…" at bounding box center [735, 363] width 815 height 484
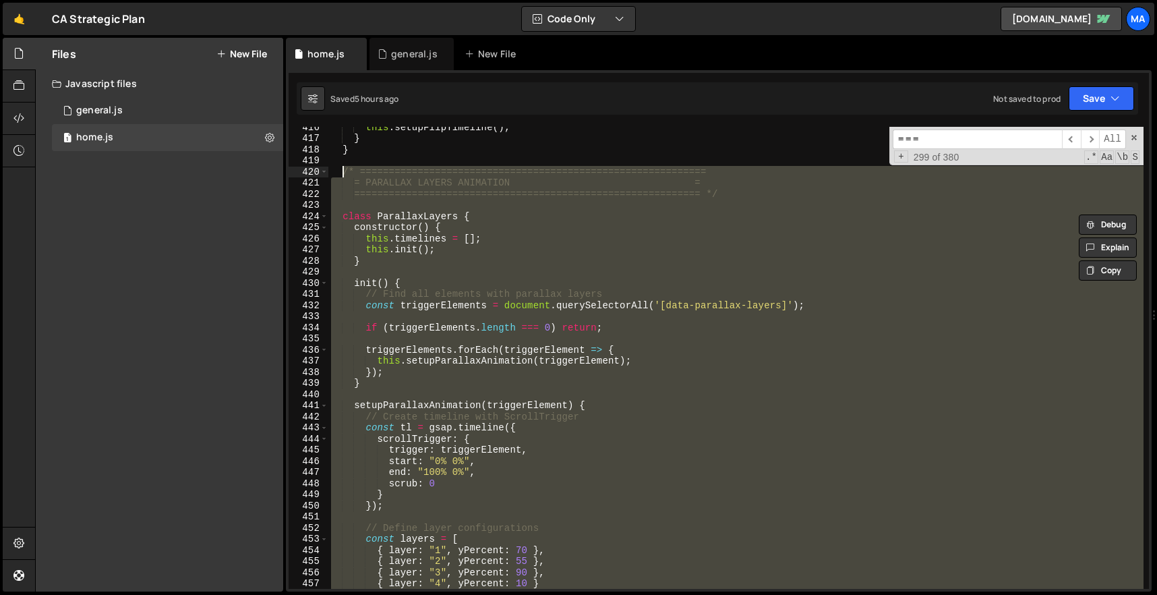
click at [341, 175] on div "this . setupFlipTimeline ( ) ; } } /* =========================================…" at bounding box center [735, 363] width 815 height 484
click at [729, 400] on div "this . setupFlipTimeline ( ) ; } } /* =========================================…" at bounding box center [735, 358] width 815 height 462
type textarea "setupParallaxAnimation(triggerElement) {"
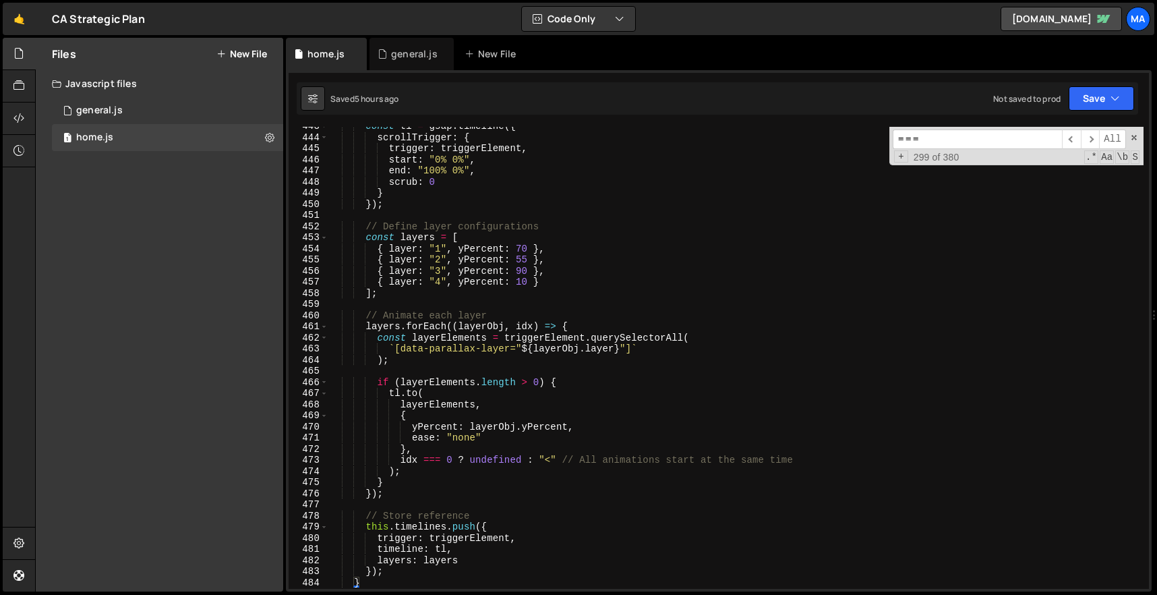
scroll to position [4921, 0]
